Goal: Information Seeking & Learning: Learn about a topic

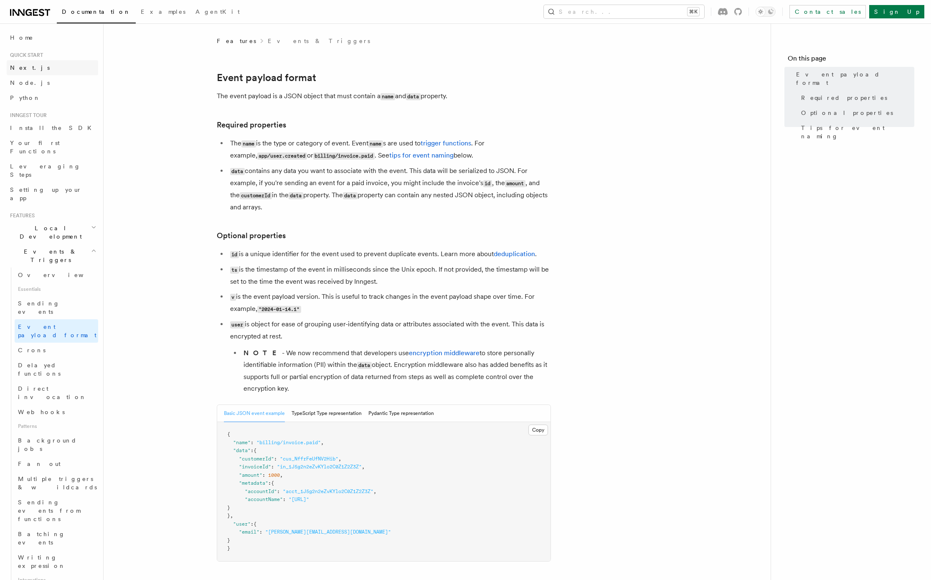
click at [26, 70] on span "Next.js" at bounding box center [30, 67] width 40 height 7
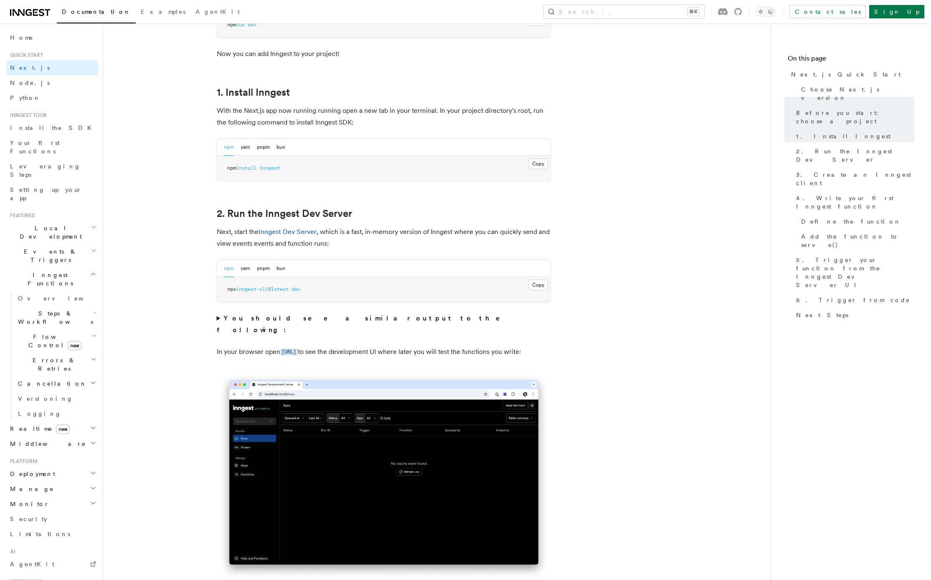
scroll to position [443, 0]
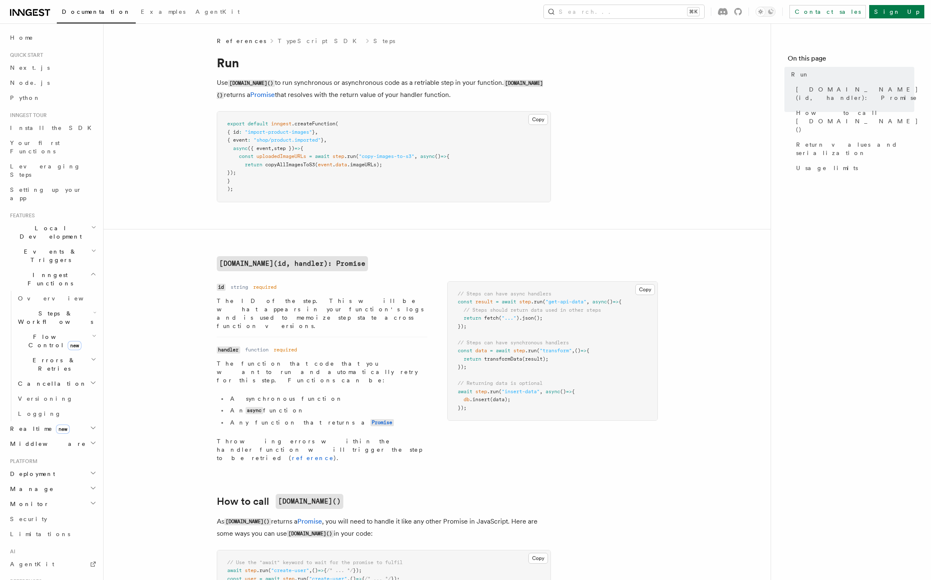
click at [85, 421] on h2 "Realtime new" at bounding box center [52, 428] width 91 height 15
click at [86, 421] on h2 "Realtime new" at bounding box center [52, 428] width 91 height 15
click at [93, 421] on h2 "Realtime new" at bounding box center [52, 428] width 91 height 15
click at [59, 455] on span "React hooks / Next.js" at bounding box center [55, 462] width 74 height 15
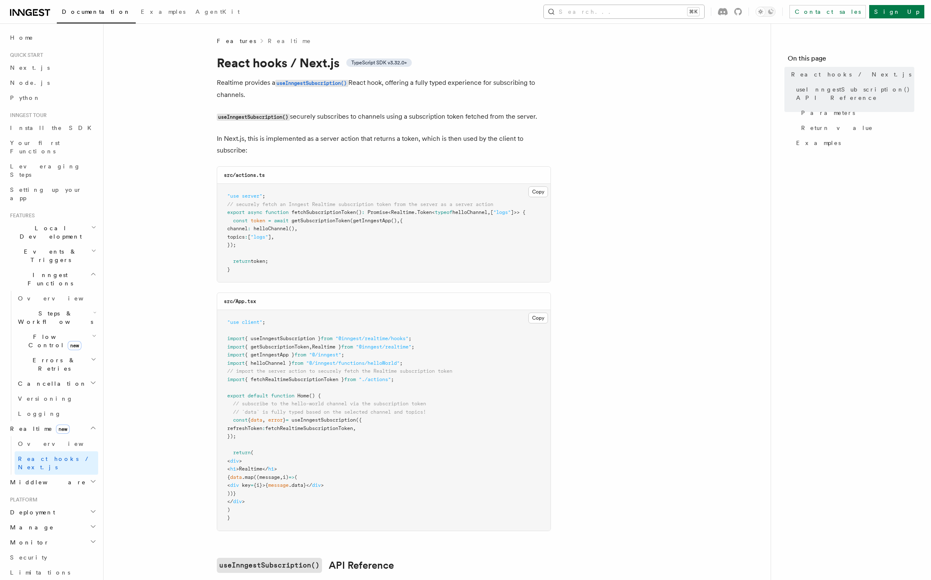
click at [674, 16] on button "Search... ⌘K" at bounding box center [624, 11] width 160 height 13
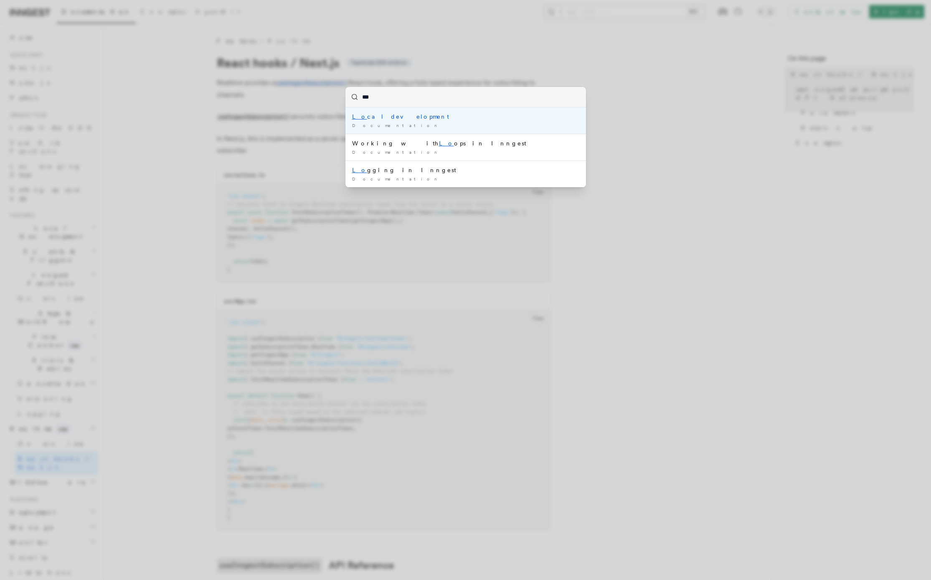
type input "****"
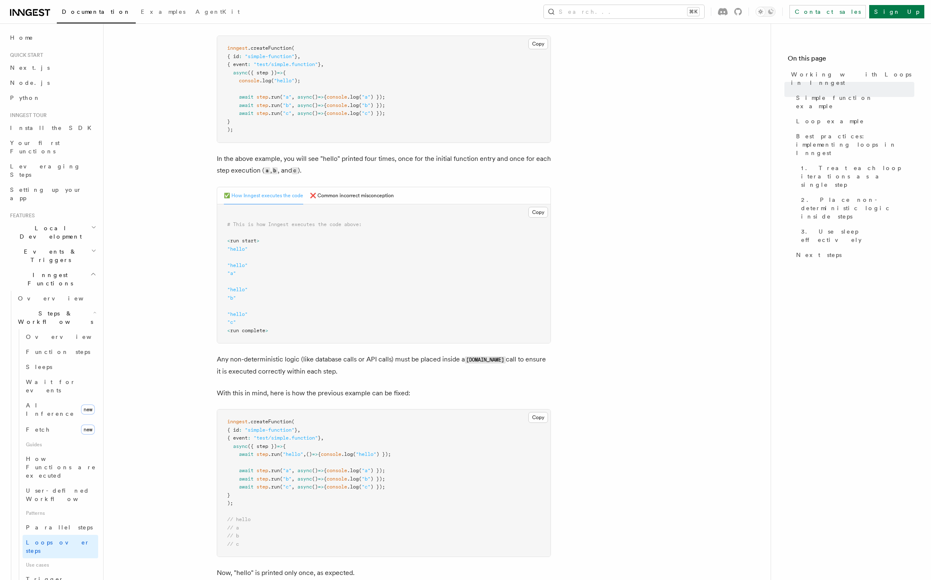
scroll to position [232, 0]
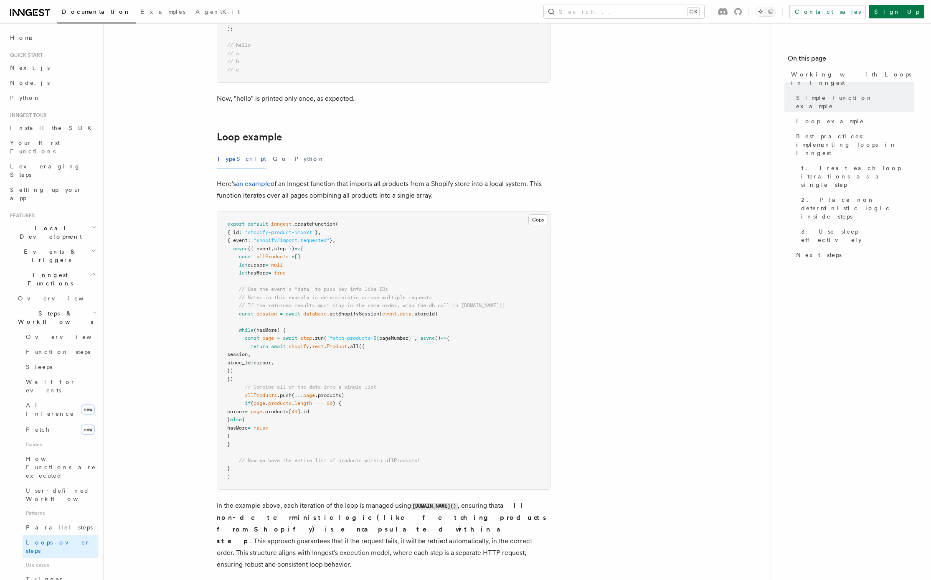
scroll to position [695, 0]
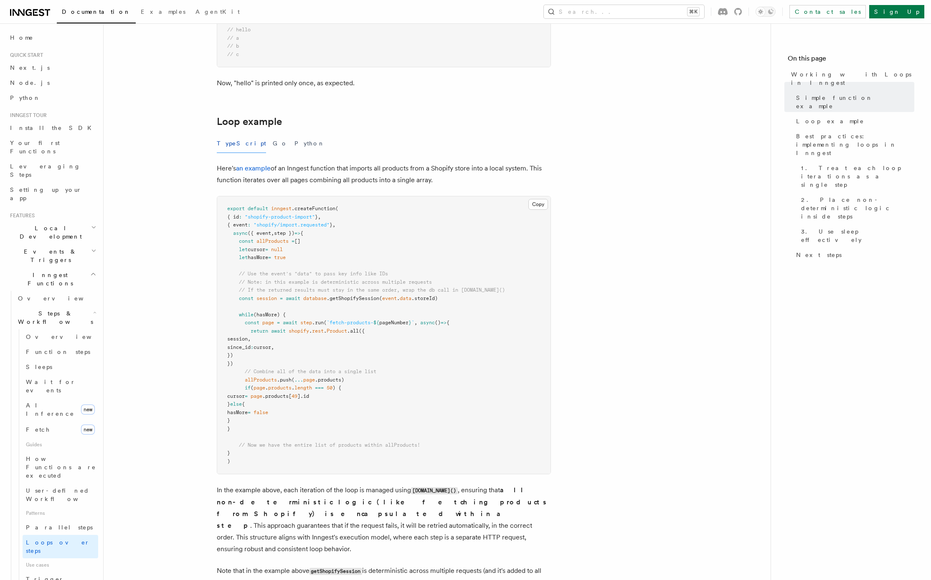
click at [168, 267] on article "Features Inngest Functions Steps & Workflows Working with Loops in Inngest In I…" at bounding box center [437, 248] width 640 height 1812
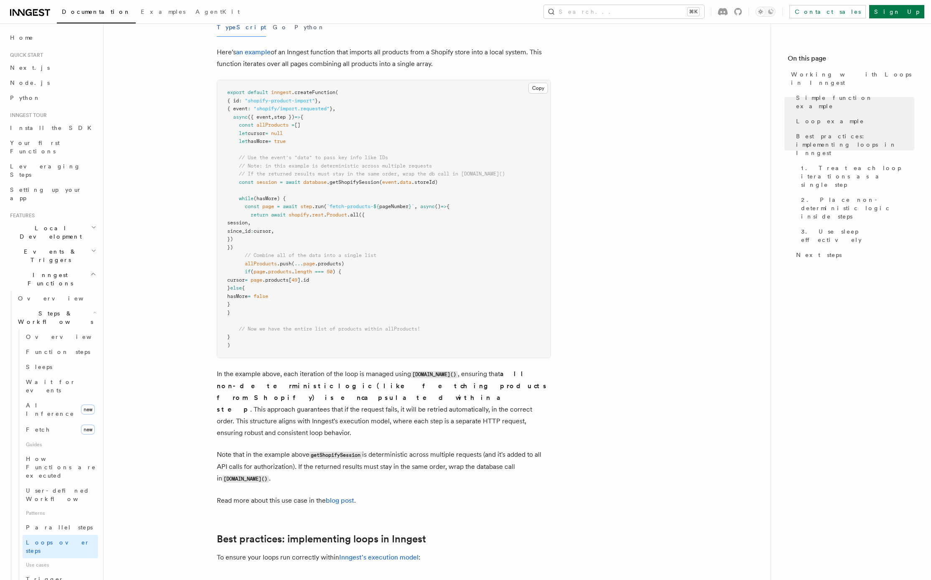
scroll to position [795, 0]
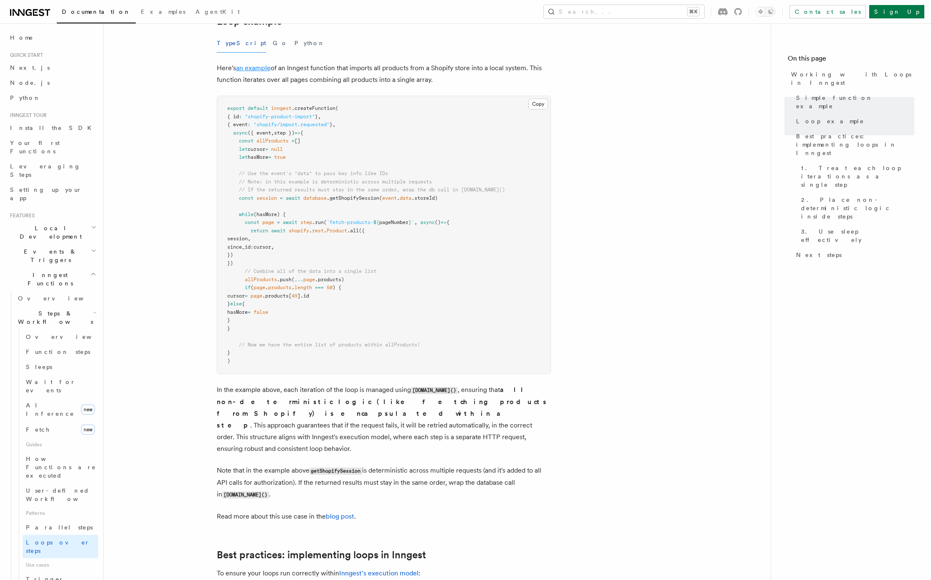
click at [258, 69] on link "an example" at bounding box center [253, 68] width 35 height 8
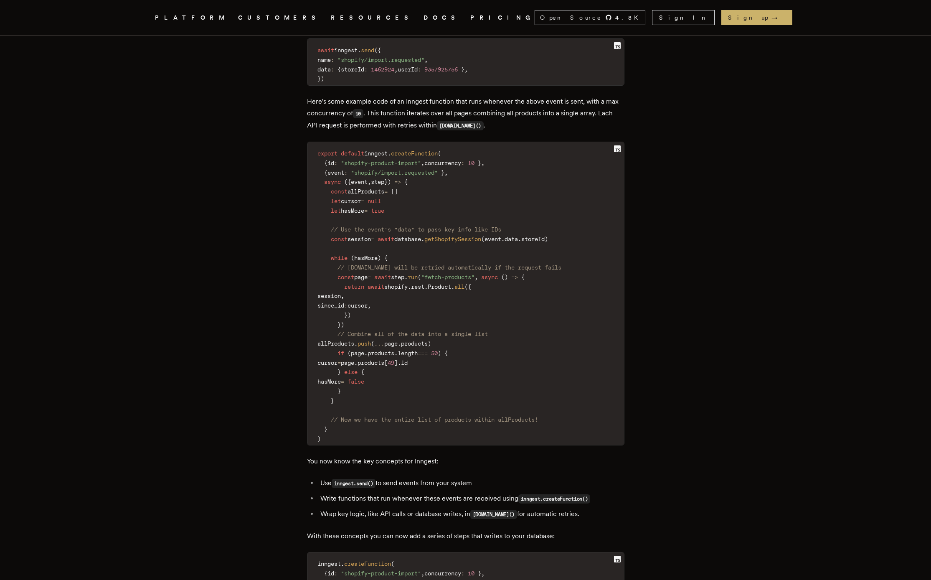
scroll to position [1253, 0]
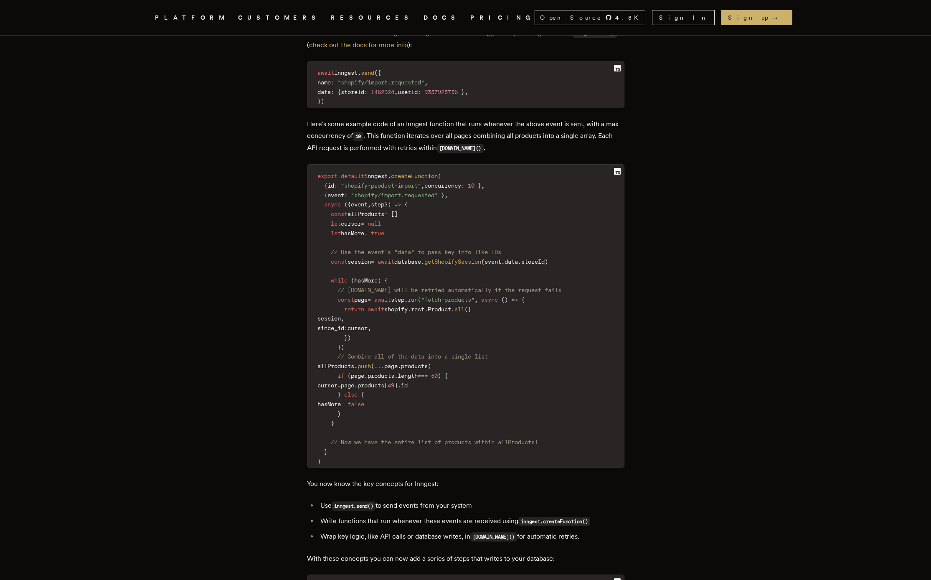
click at [294, 147] on article "How to import 1000s of items from any E-commerce API in seconds with serverless…" at bounding box center [466, 457] width 602 height 3351
click at [245, 169] on article "How to import 1000s of items from any E-commerce API in seconds with serverless…" at bounding box center [466, 457] width 602 height 3351
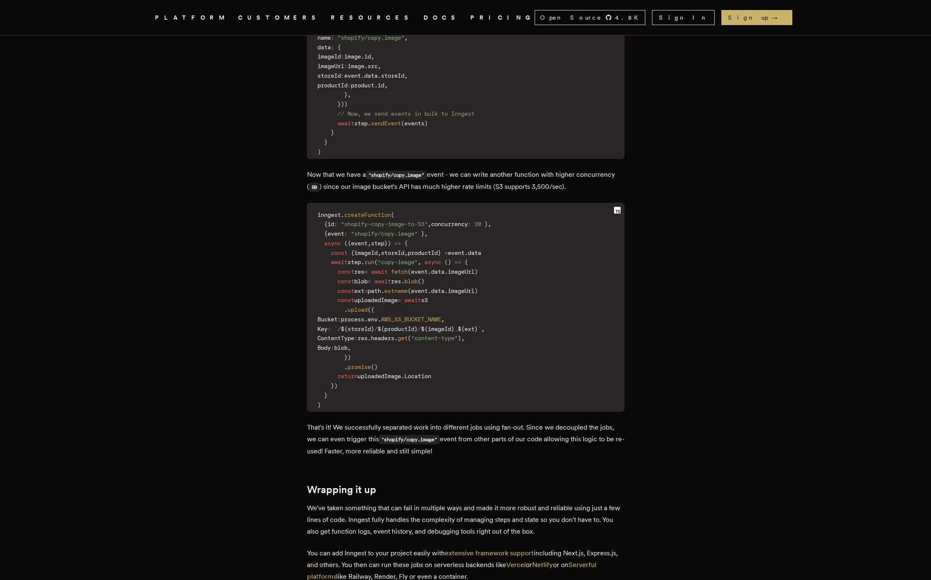
scroll to position [2522, 0]
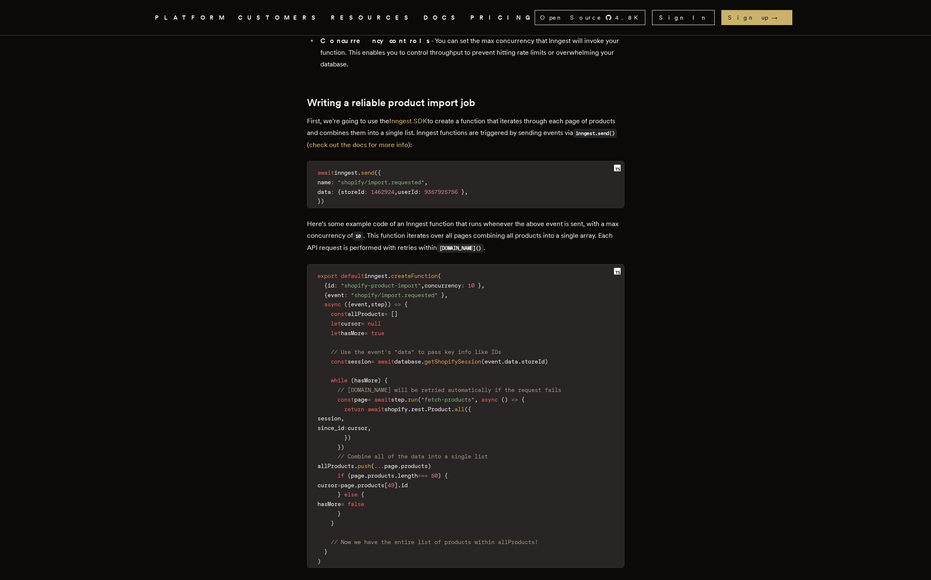
scroll to position [1157, 0]
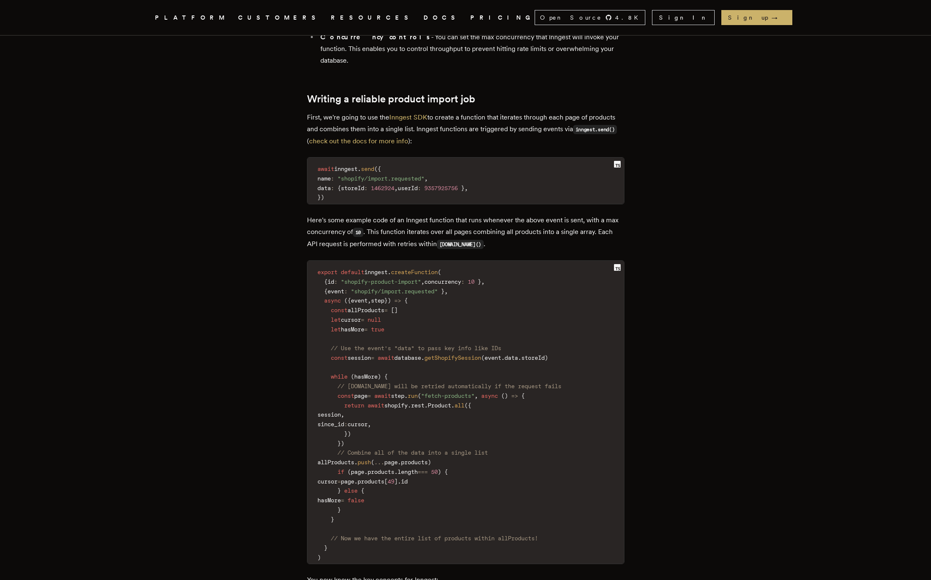
click at [246, 373] on article "How to import 1000s of items from any E-commerce API in seconds with serverless…" at bounding box center [466, 553] width 602 height 3351
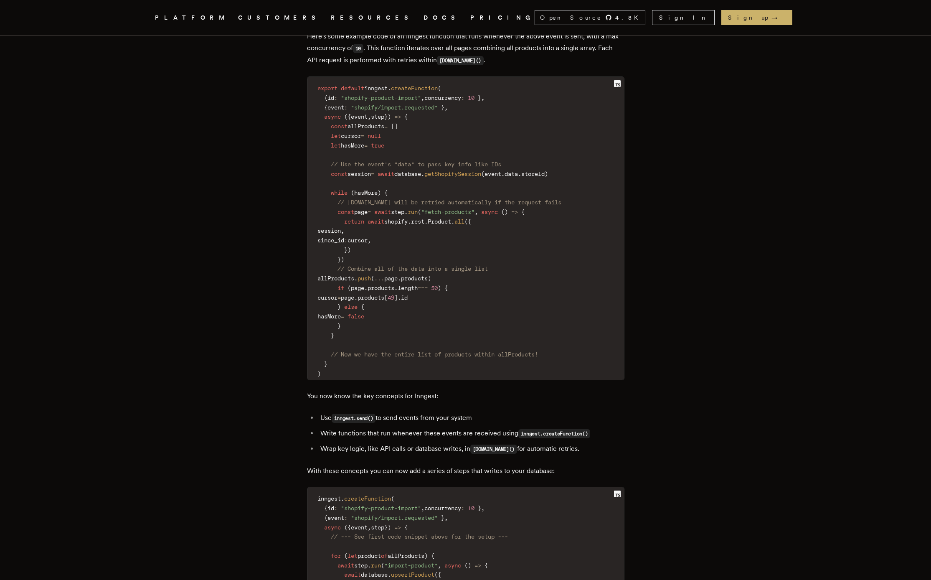
scroll to position [1331, 0]
